Goal: Information Seeking & Learning: Learn about a topic

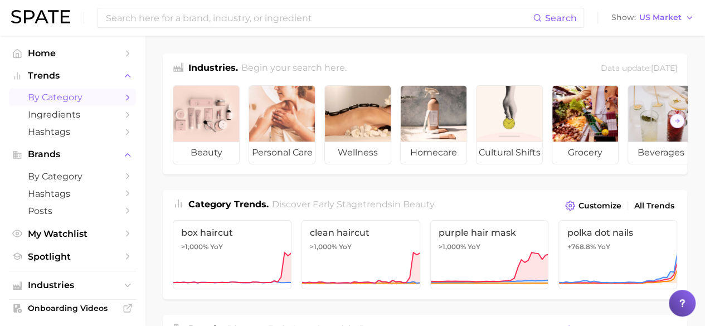
click at [123, 99] on icon "Sidebar" at bounding box center [128, 98] width 10 height 10
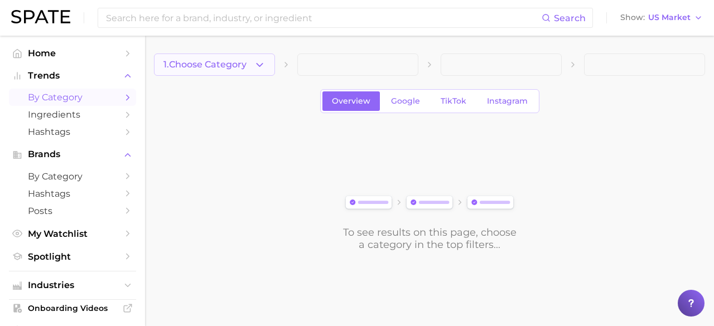
click at [231, 67] on span "1. Choose Category" at bounding box center [204, 65] width 83 height 10
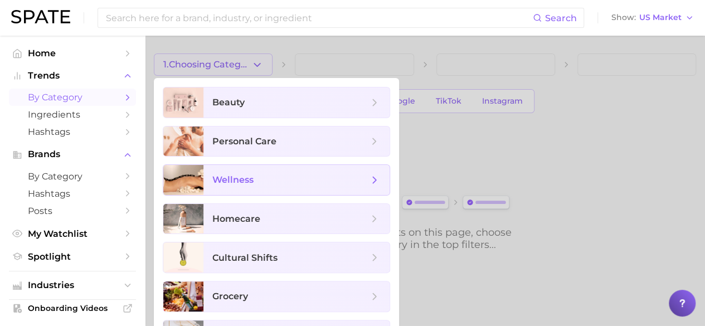
click at [239, 178] on span "wellness" at bounding box center [232, 180] width 41 height 11
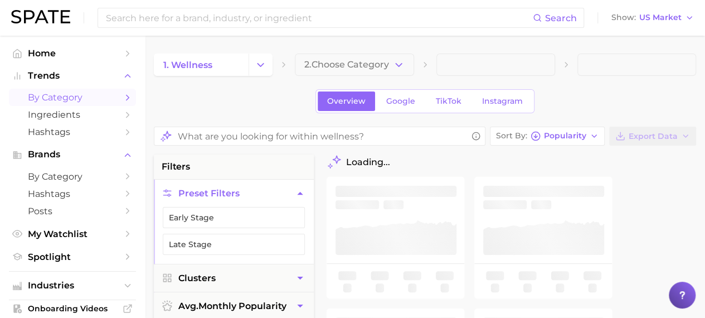
click at [358, 69] on span "2. Choose Category" at bounding box center [346, 65] width 85 height 10
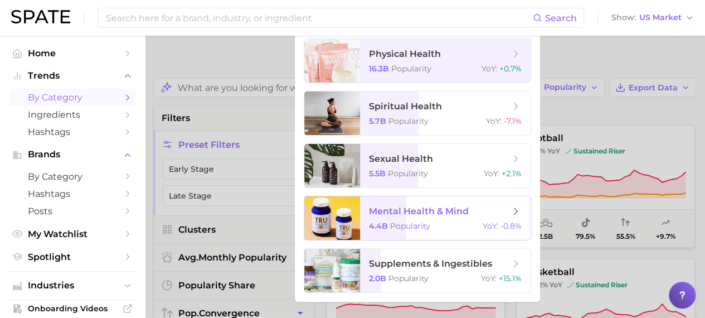
scroll to position [50, 0]
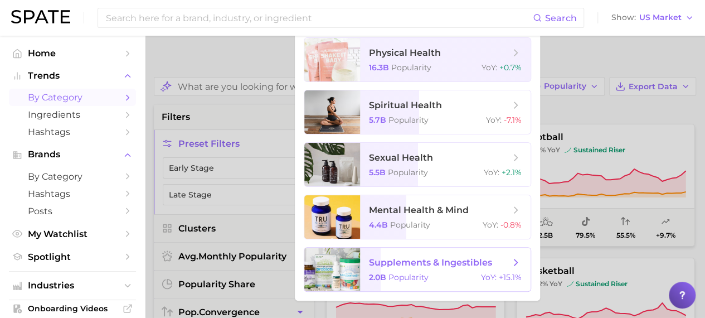
click at [425, 269] on span "supplements & ingestibles 2.0b Popularity YoY : +15.1%" at bounding box center [445, 269] width 171 height 43
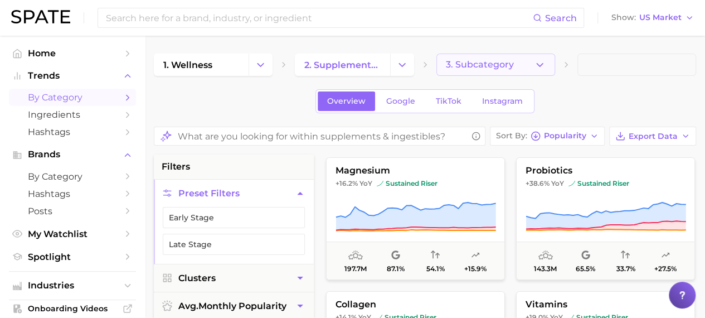
click at [495, 69] on span "3. Subcategory" at bounding box center [480, 65] width 68 height 10
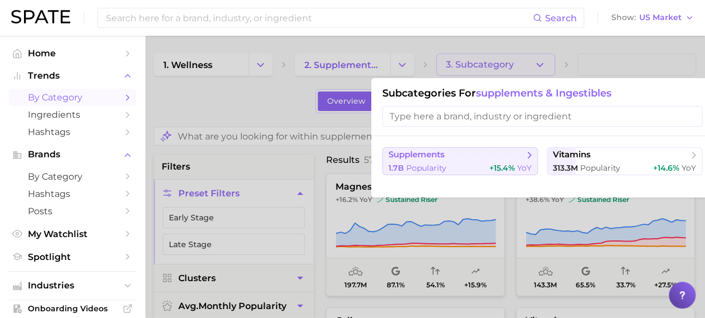
click at [499, 156] on span "supplements" at bounding box center [457, 154] width 136 height 11
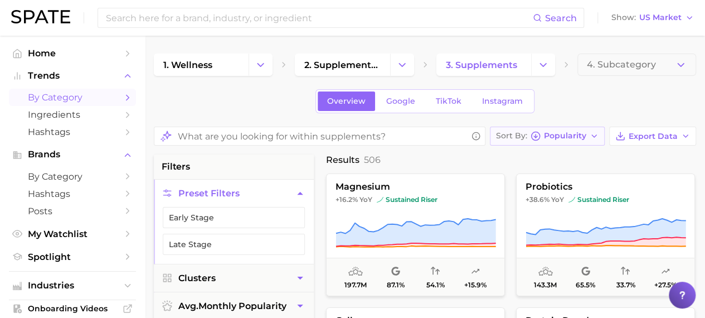
click at [544, 136] on div "Sort By Popularity" at bounding box center [541, 136] width 90 height 10
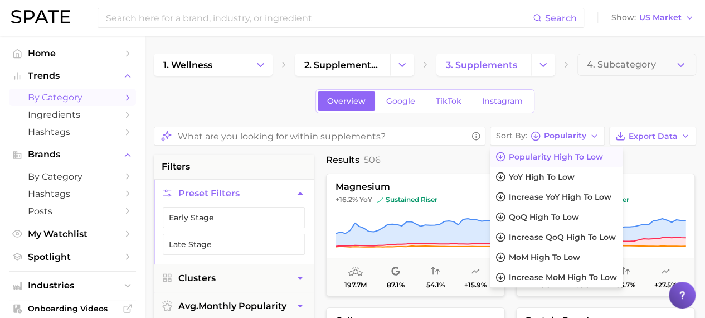
click at [540, 158] on span "Popularity high to low" at bounding box center [556, 156] width 94 height 9
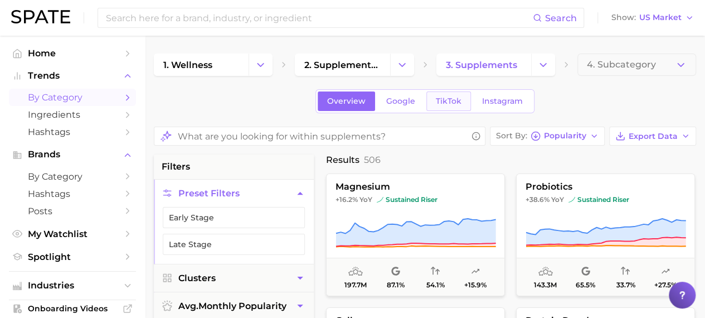
click at [443, 107] on link "TikTok" at bounding box center [449, 101] width 45 height 20
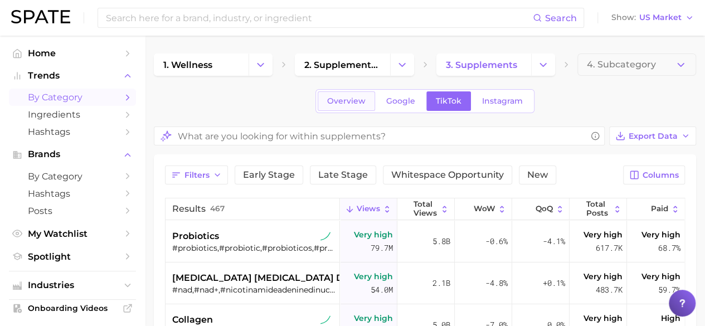
click at [343, 103] on span "Overview" at bounding box center [346, 100] width 38 height 9
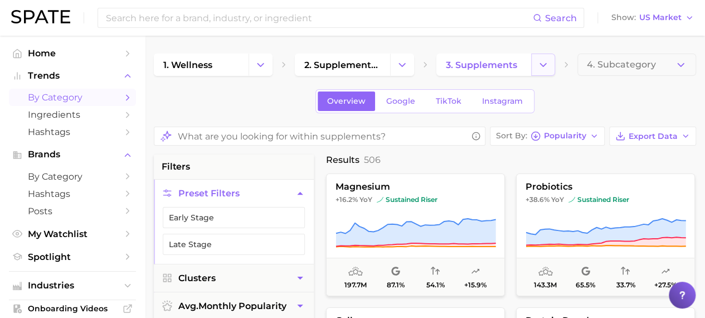
click at [542, 72] on button "Change Category" at bounding box center [543, 65] width 24 height 22
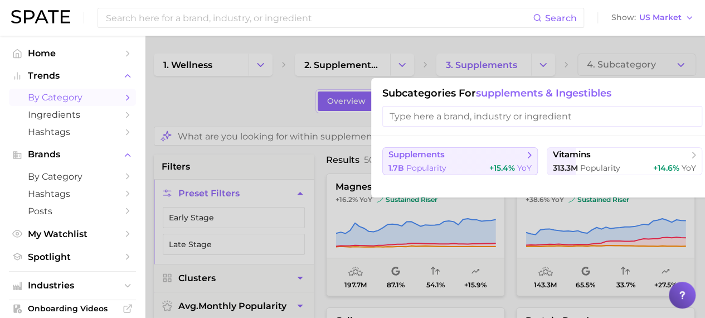
click at [467, 167] on div "1.7b Popularity +15.4% YoY" at bounding box center [460, 168] width 143 height 11
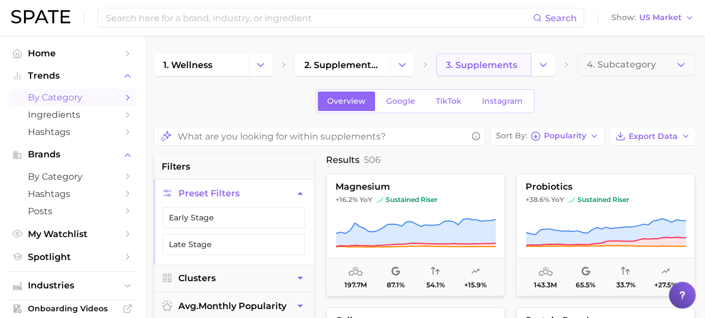
click at [490, 69] on span "3. supplements" at bounding box center [481, 65] width 71 height 11
click at [543, 66] on polyline "Change Category" at bounding box center [543, 64] width 6 height 3
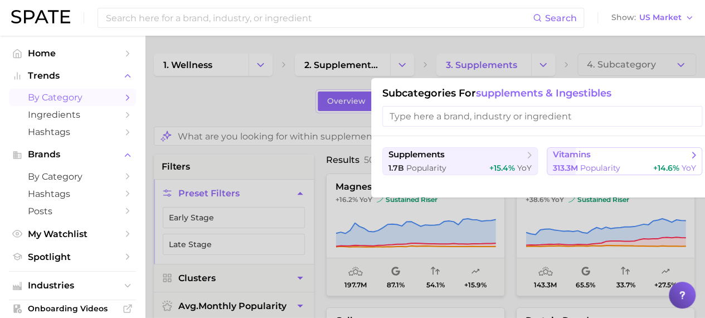
click at [570, 153] on span "vitamins" at bounding box center [572, 154] width 38 height 11
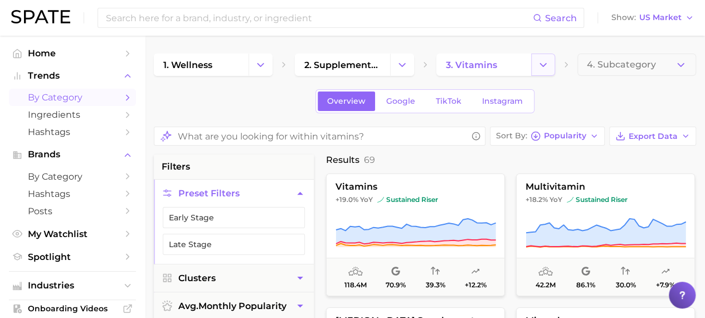
click at [543, 60] on icon "Change Category" at bounding box center [544, 65] width 12 height 12
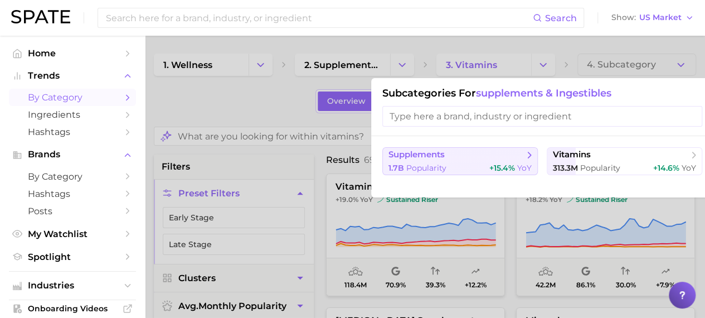
click at [481, 161] on button "supplements 1.7b Popularity +15.4% YoY" at bounding box center [461, 161] width 156 height 28
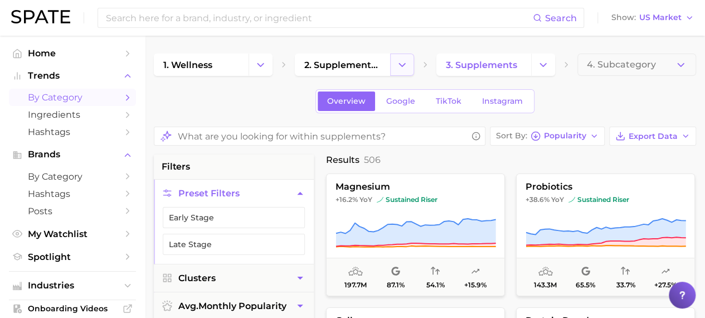
click at [401, 62] on icon "Change Category" at bounding box center [402, 65] width 12 height 12
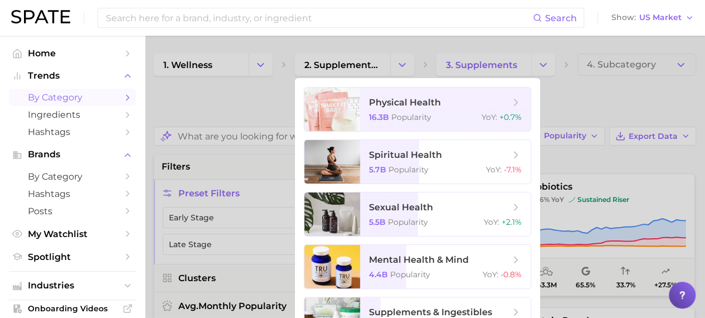
click at [581, 95] on div at bounding box center [352, 159] width 705 height 318
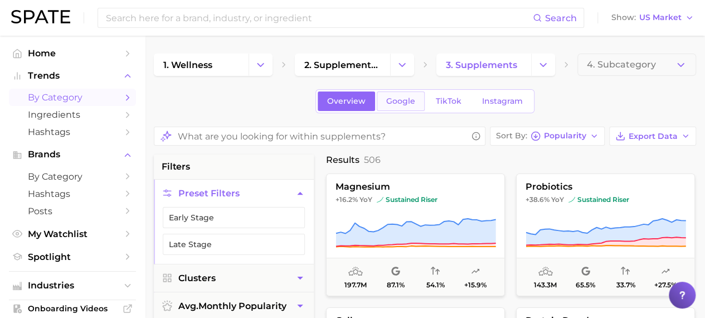
click at [407, 95] on link "Google" at bounding box center [401, 101] width 48 height 20
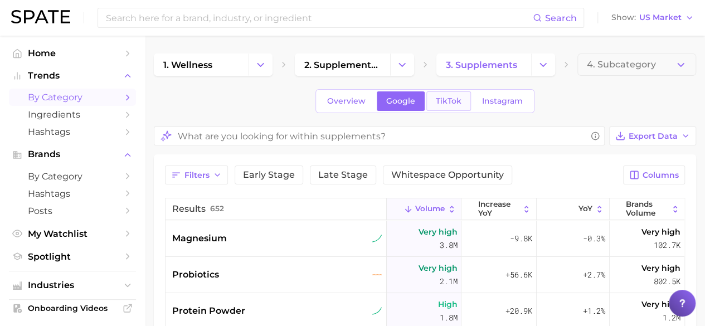
click at [461, 108] on link "TikTok" at bounding box center [449, 101] width 45 height 20
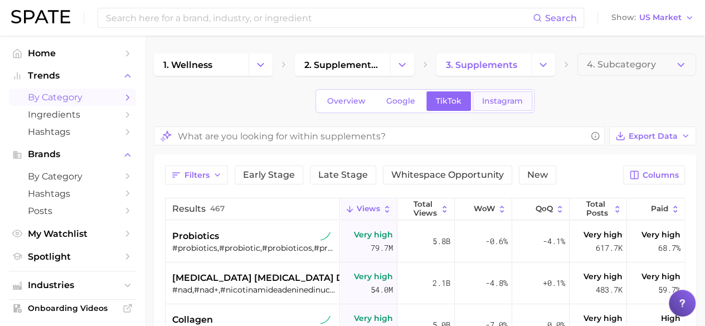
click at [495, 102] on span "Instagram" at bounding box center [502, 100] width 41 height 9
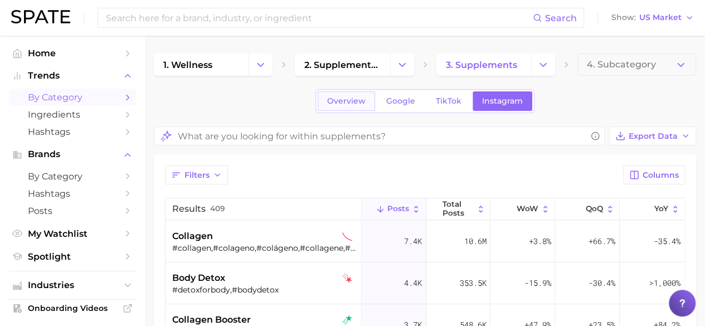
click at [357, 100] on span "Overview" at bounding box center [346, 100] width 38 height 9
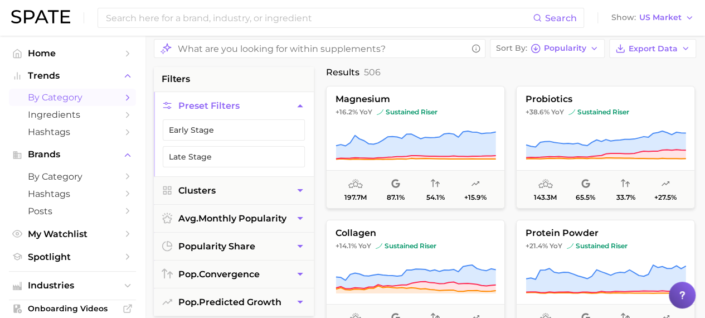
scroll to position [88, 0]
click at [252, 187] on button "Clusters" at bounding box center [234, 189] width 160 height 27
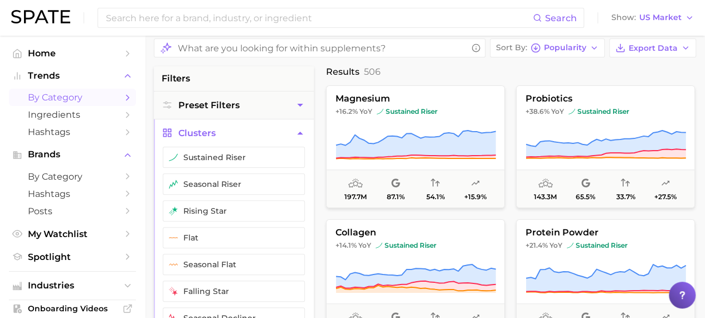
click at [306, 133] on icon "button" at bounding box center [300, 133] width 12 height 12
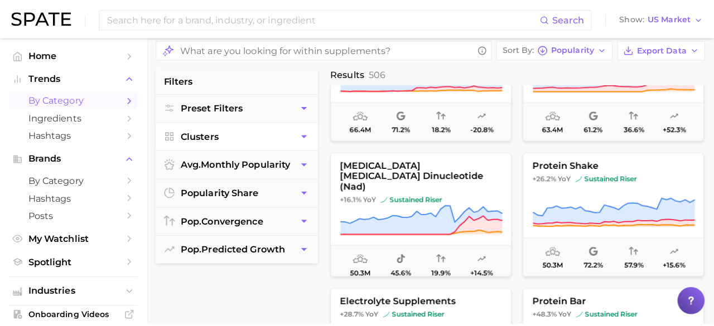
scroll to position [339, 0]
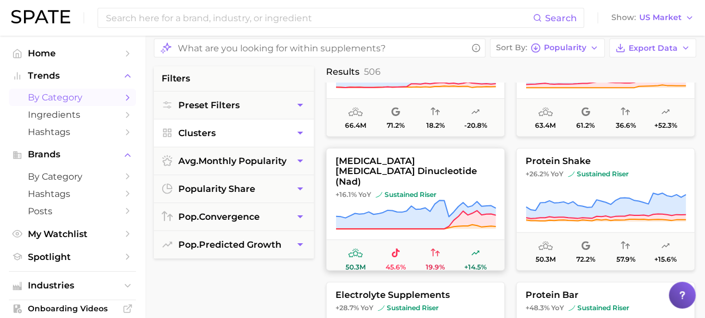
click at [488, 161] on span "[MEDICAL_DATA] [MEDICAL_DATA] dinucleotide (nad)" at bounding box center [416, 171] width 178 height 31
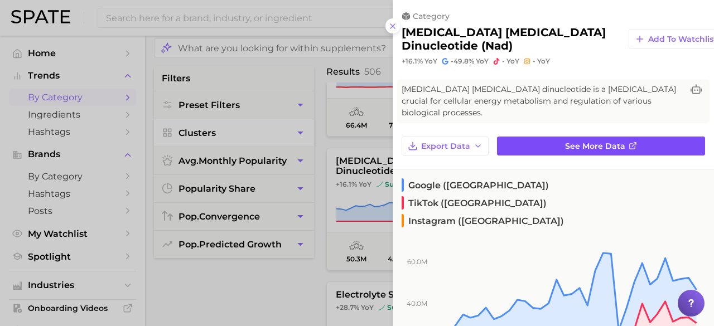
click at [548, 137] on link "See more data" at bounding box center [601, 146] width 208 height 19
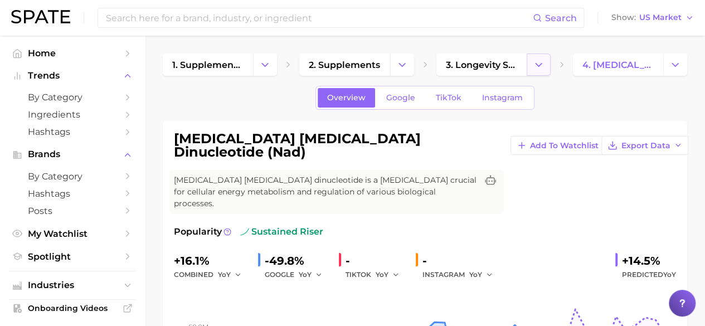
click at [535, 66] on icon "Change Category" at bounding box center [539, 65] width 12 height 12
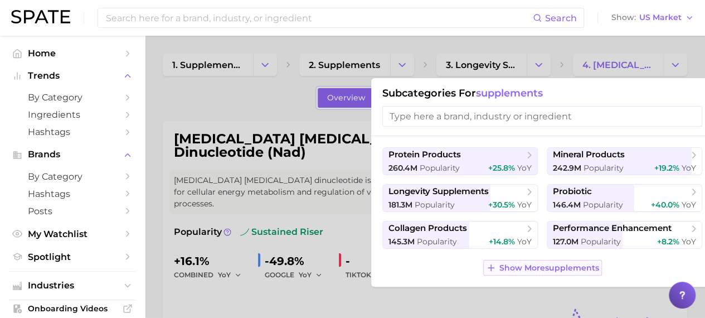
click at [511, 269] on span "Show More supplements" at bounding box center [550, 267] width 100 height 9
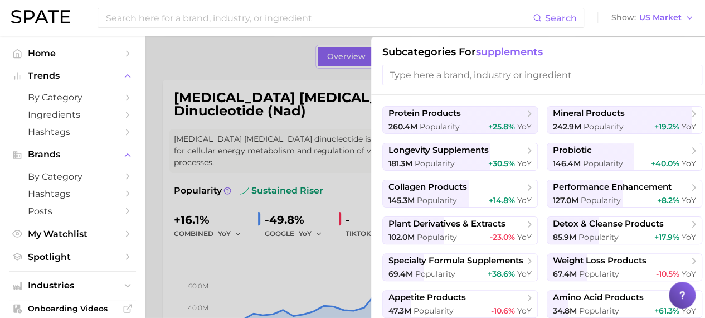
scroll to position [45, 0]
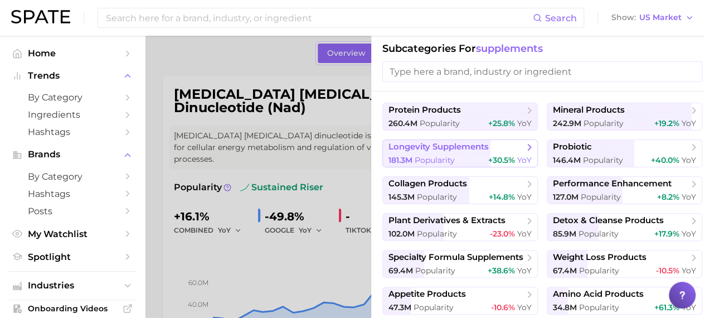
click at [530, 148] on polyline at bounding box center [530, 147] width 3 height 6
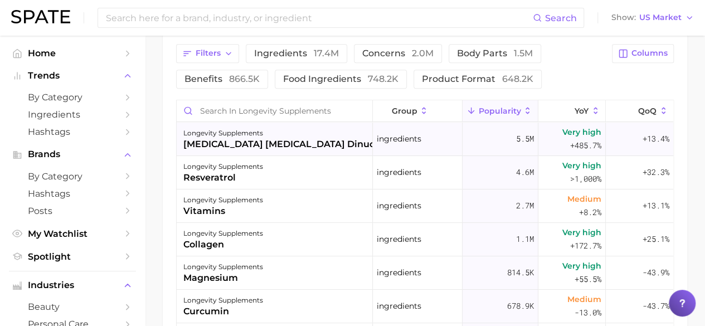
click at [307, 145] on div "[MEDICAL_DATA] [MEDICAL_DATA] dinucleotide (nad)" at bounding box center [308, 144] width 251 height 13
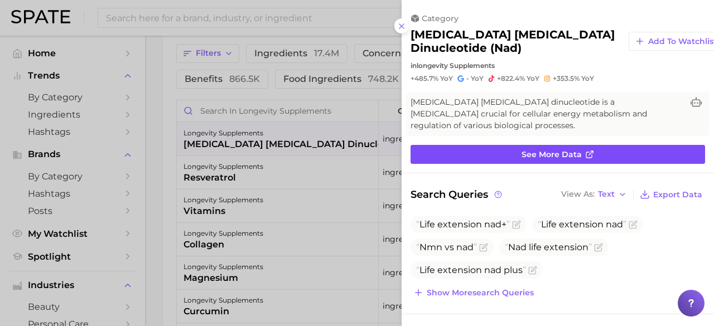
click at [527, 153] on span "See more data" at bounding box center [551, 154] width 60 height 9
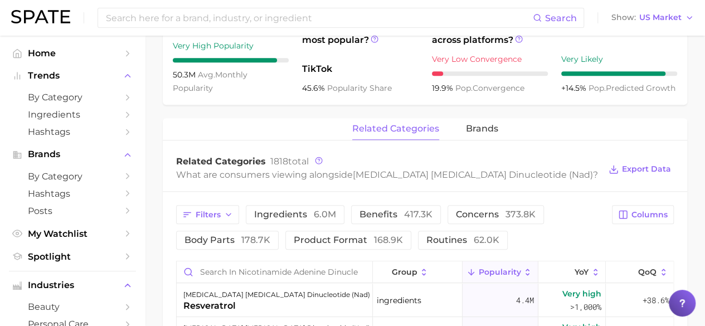
scroll to position [461, 0]
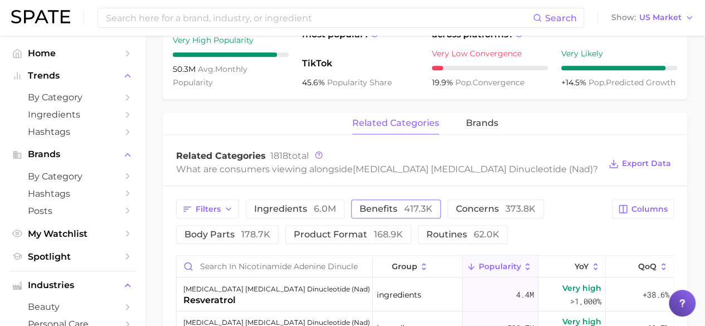
click at [409, 204] on span "417.3k" at bounding box center [418, 209] width 28 height 11
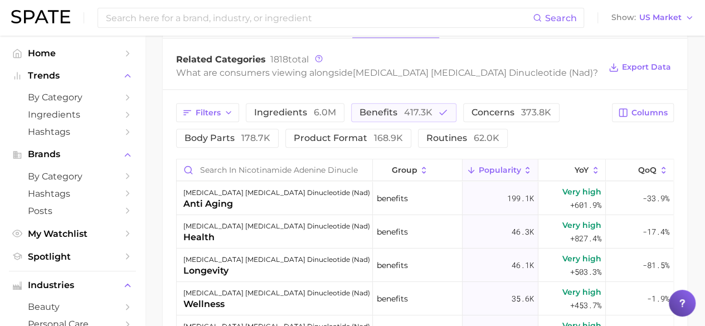
scroll to position [558, 0]
click at [513, 108] on span "concerns 373.8k" at bounding box center [512, 112] width 80 height 9
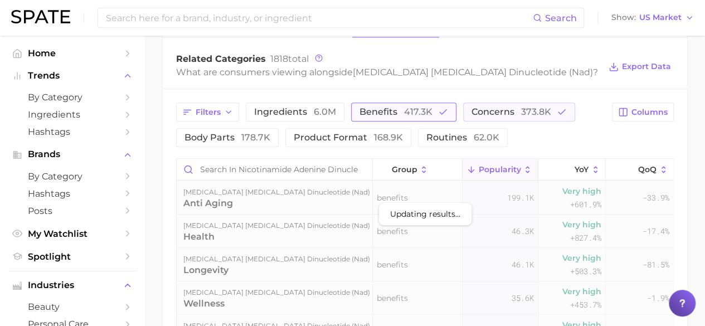
click at [418, 107] on span "417.3k" at bounding box center [418, 112] width 28 height 11
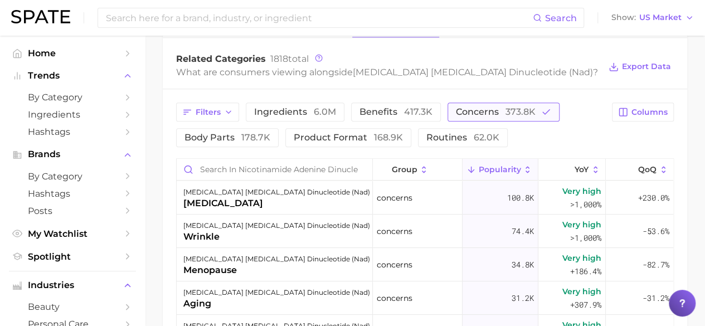
click at [507, 107] on span "373.8k" at bounding box center [521, 112] width 30 height 11
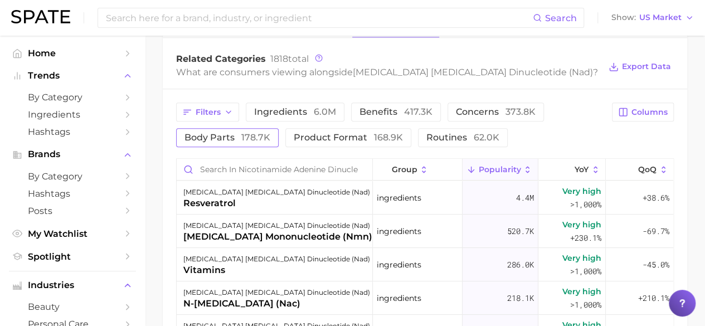
click at [237, 128] on button "body parts 178.7k" at bounding box center [227, 137] width 103 height 19
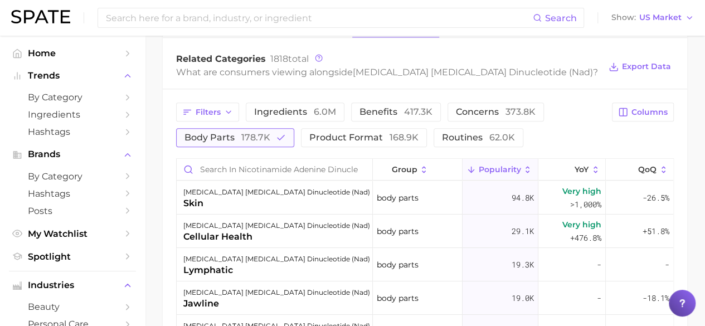
click at [260, 132] on span "178.7k" at bounding box center [255, 137] width 29 height 11
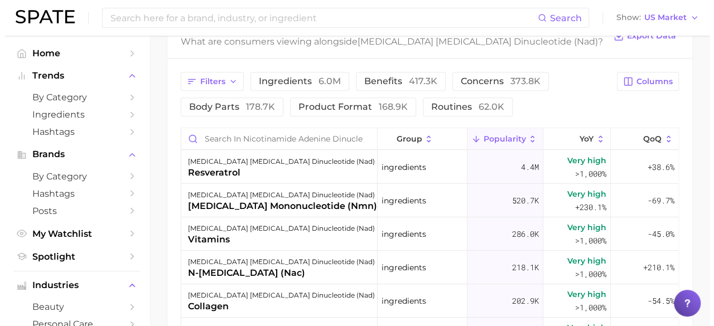
scroll to position [590, 0]
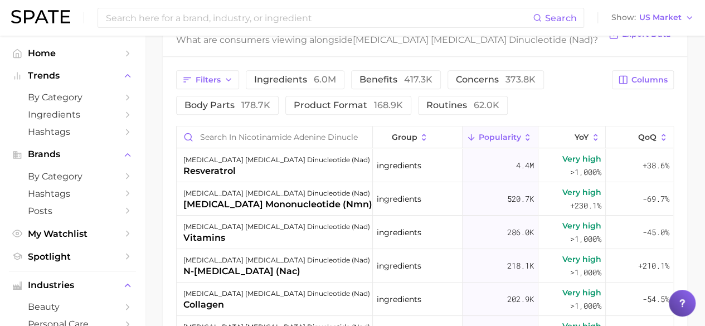
click at [343, 95] on div "Filters ingredients 6.0m benefits 417.3k concerns 373.8k body parts 178.7k prod…" at bounding box center [425, 261] width 525 height 409
click at [330, 101] on span "product format 168.9k" at bounding box center [348, 105] width 109 height 9
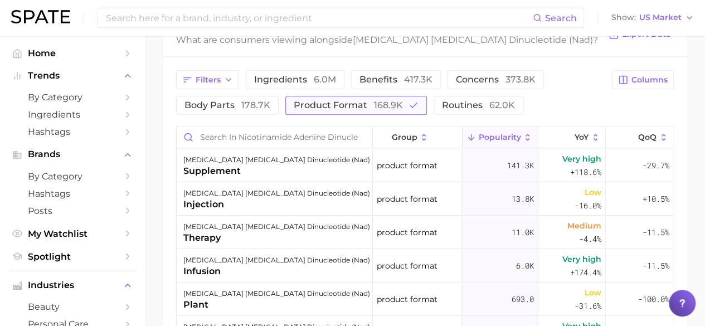
click at [330, 101] on span "product format 168.9k" at bounding box center [348, 105] width 109 height 9
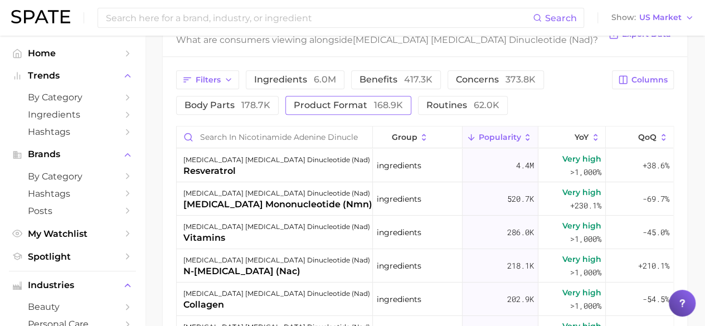
click at [330, 101] on span "product format 168.9k" at bounding box center [348, 105] width 109 height 9
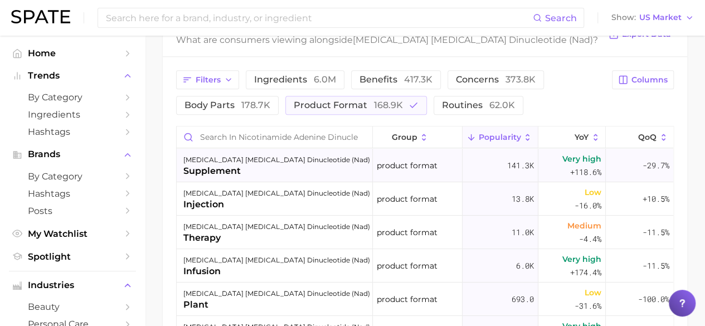
click at [267, 153] on div "[MEDICAL_DATA] [MEDICAL_DATA] dinucleotide (nad)" at bounding box center [276, 159] width 187 height 13
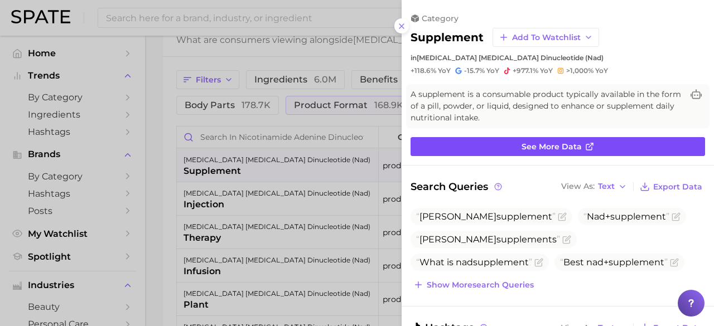
click at [490, 147] on link "See more data" at bounding box center [557, 146] width 294 height 19
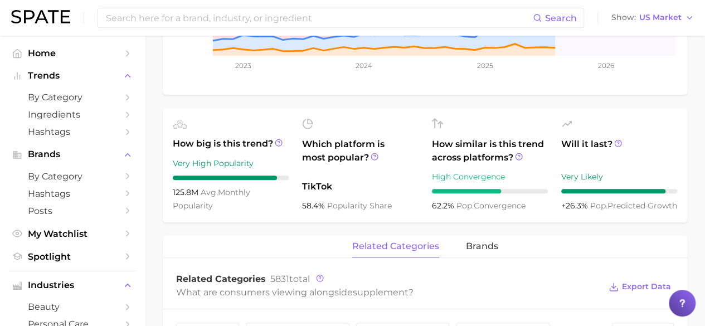
scroll to position [268, 0]
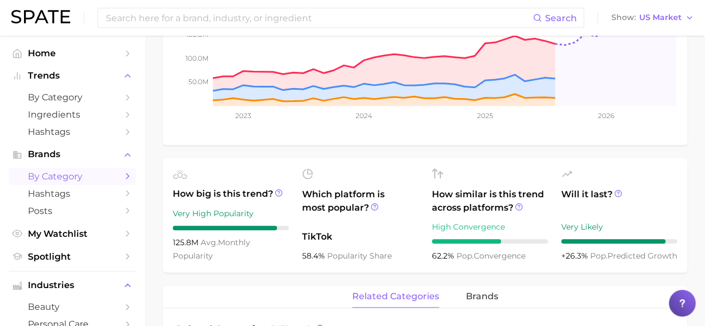
click at [112, 173] on link "by Category" at bounding box center [72, 176] width 127 height 17
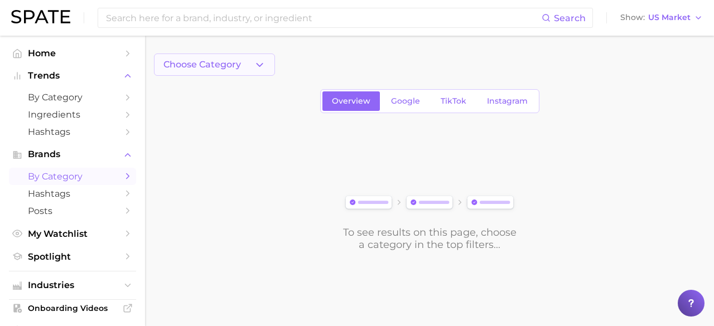
click at [241, 66] on button "Choose Category" at bounding box center [214, 65] width 121 height 22
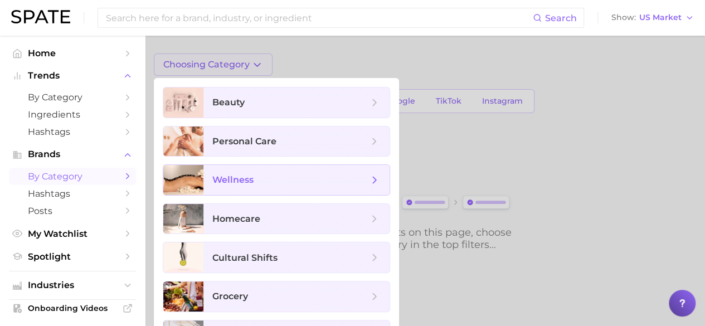
click at [233, 177] on span "wellness" at bounding box center [232, 180] width 41 height 11
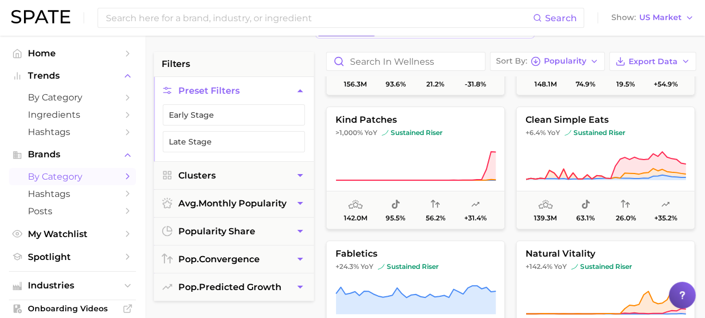
scroll to position [2383, 0]
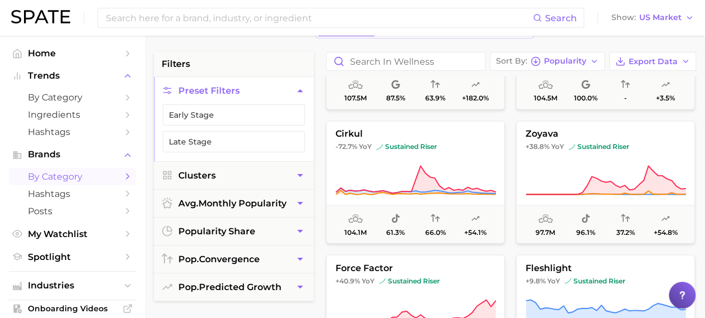
click at [672, 208] on span "97.7m 96.1% 37.2% +54.8%" at bounding box center [606, 224] width 178 height 38
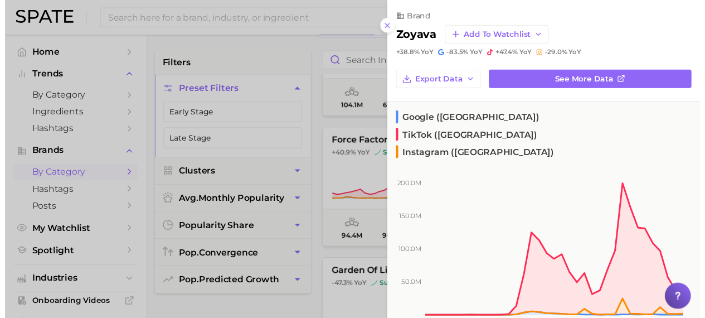
scroll to position [3162, 0]
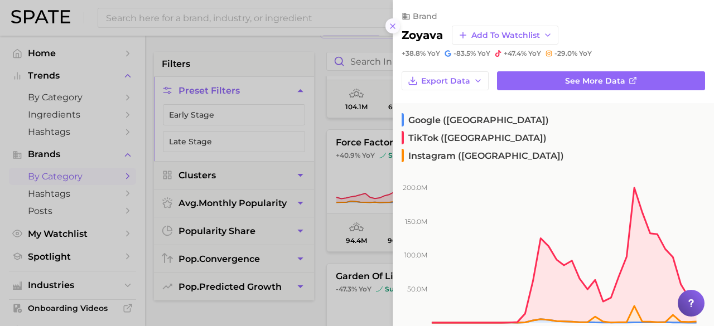
click at [399, 26] on button at bounding box center [392, 25] width 15 height 15
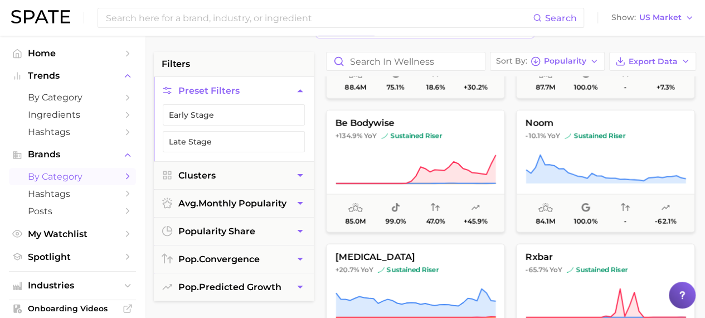
scroll to position [3598, 0]
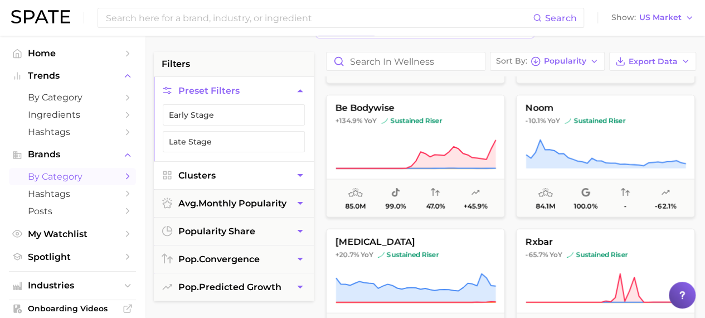
click at [278, 179] on button "Clusters" at bounding box center [234, 175] width 160 height 27
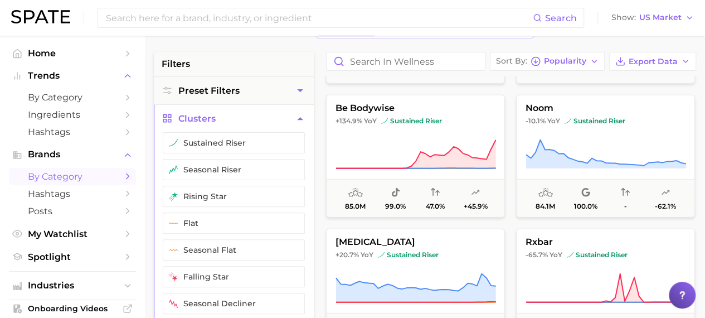
click at [300, 115] on icon "button" at bounding box center [300, 119] width 12 height 12
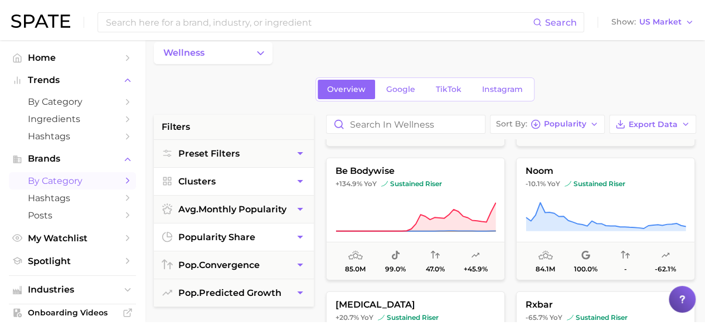
scroll to position [0, 0]
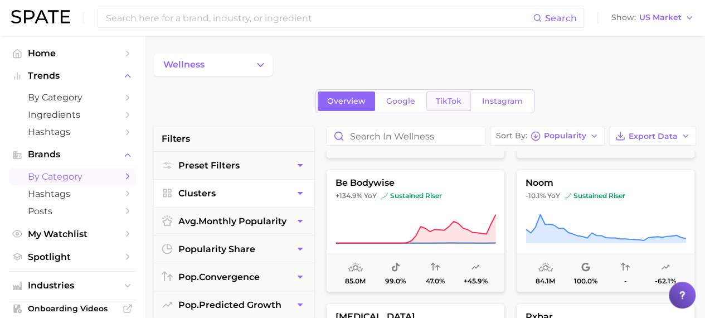
click at [457, 95] on link "TikTok" at bounding box center [449, 101] width 45 height 20
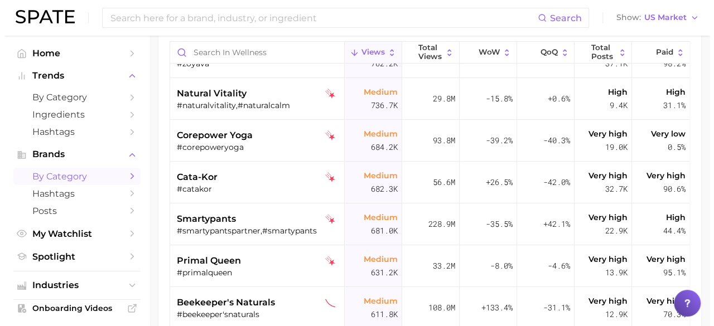
scroll to position [2246, 0]
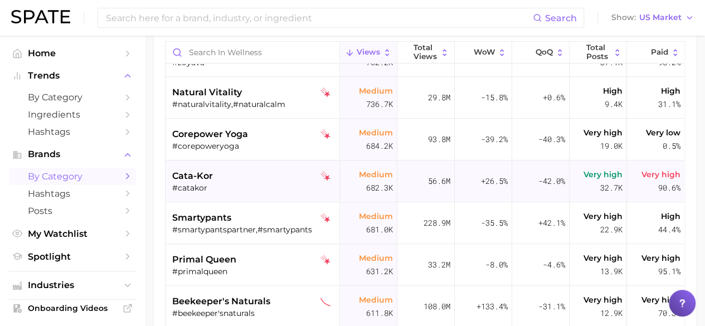
click at [210, 177] on span "cata-kor" at bounding box center [192, 176] width 41 height 13
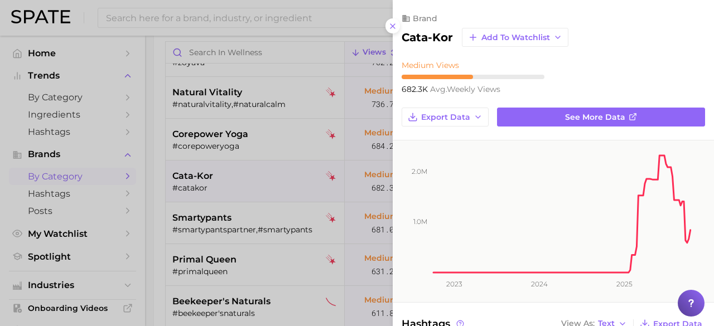
scroll to position [0, 0]
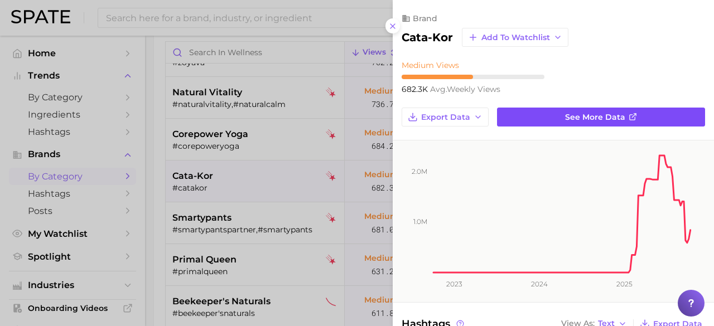
click at [585, 116] on span "See more data" at bounding box center [595, 117] width 60 height 9
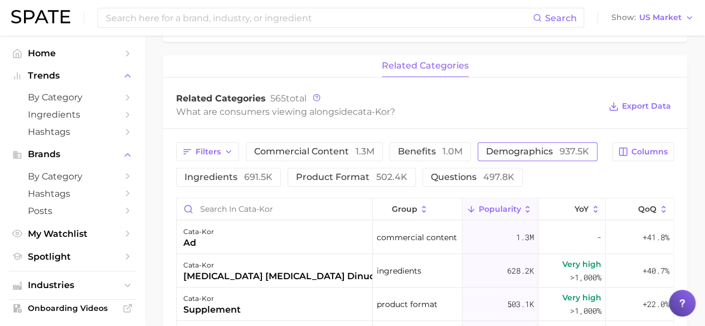
click at [517, 151] on span "demographics 937.5k" at bounding box center [537, 151] width 103 height 9
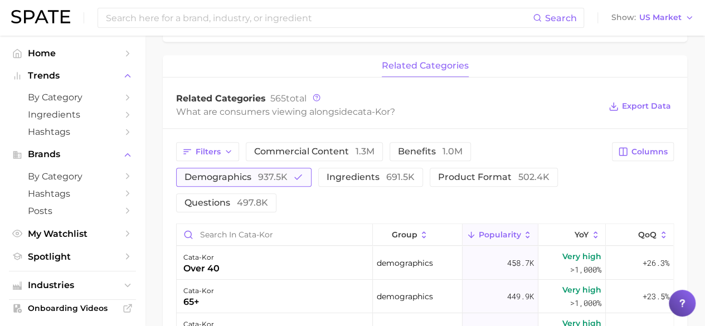
click at [286, 179] on span "937.5k" at bounding box center [273, 177] width 30 height 11
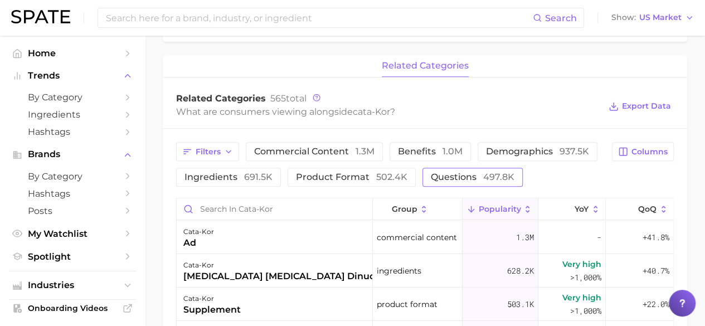
click at [483, 175] on span "497.8k" at bounding box center [498, 177] width 31 height 11
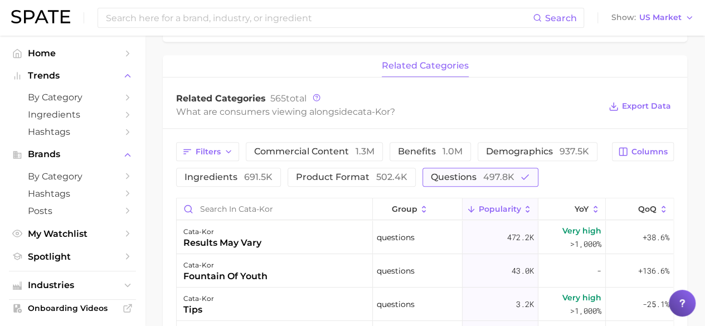
click at [483, 175] on span "497.8k" at bounding box center [498, 177] width 31 height 11
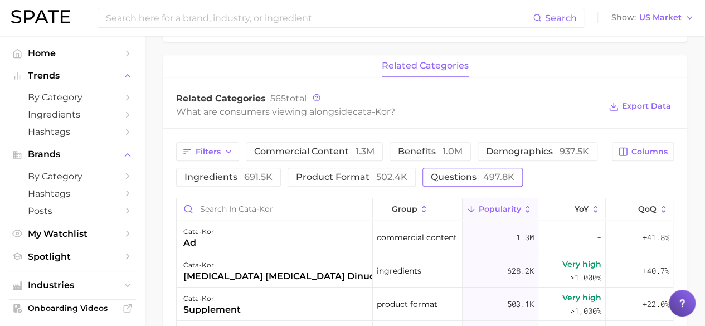
click at [483, 175] on span "497.8k" at bounding box center [498, 177] width 31 height 11
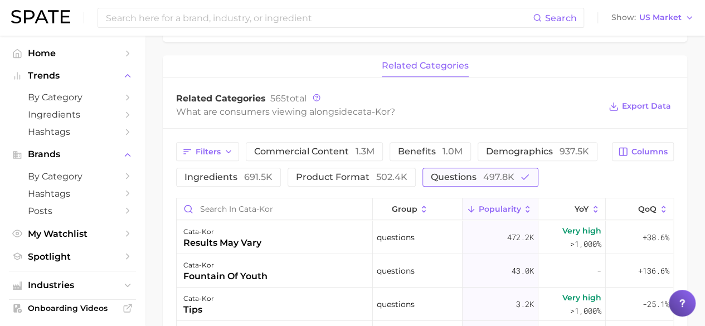
click at [483, 175] on span "497.8k" at bounding box center [498, 177] width 31 height 11
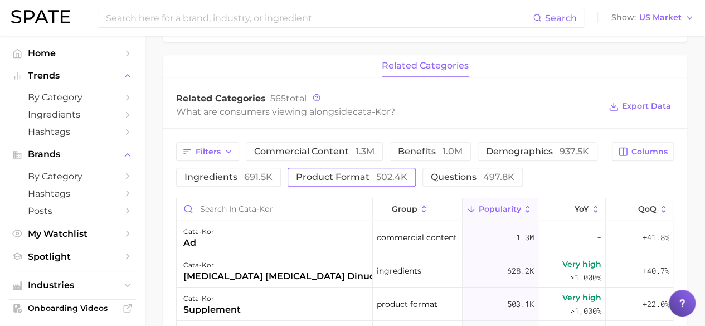
click at [390, 172] on span "502.4k" at bounding box center [391, 177] width 31 height 11
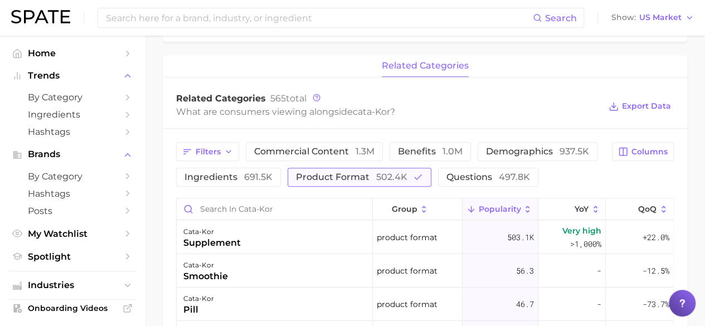
click at [390, 172] on span "502.4k" at bounding box center [391, 177] width 31 height 11
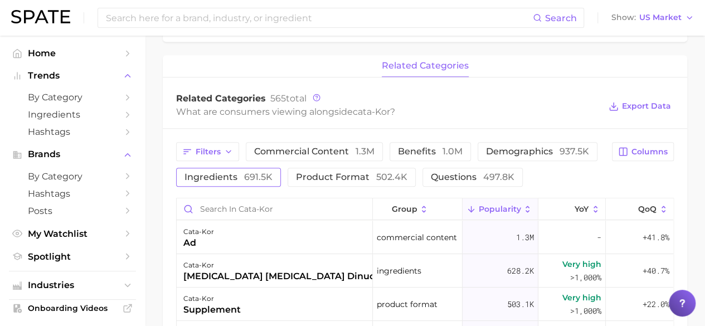
click at [245, 181] on span "691.5k" at bounding box center [258, 177] width 28 height 11
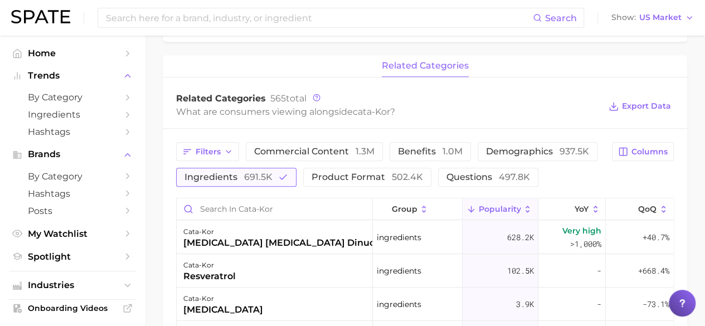
click at [245, 181] on span "691.5k" at bounding box center [258, 177] width 28 height 11
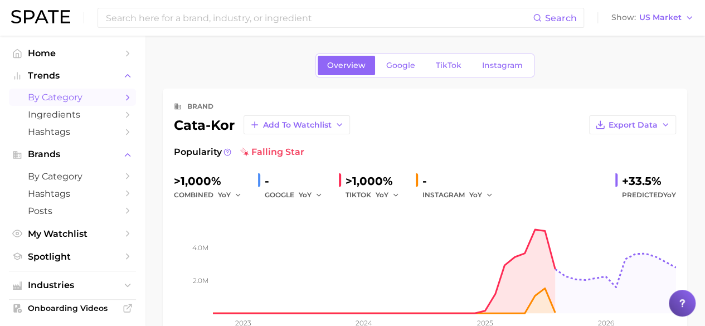
click at [94, 97] on span "by Category" at bounding box center [72, 97] width 89 height 11
